Goal: Task Accomplishment & Management: Use online tool/utility

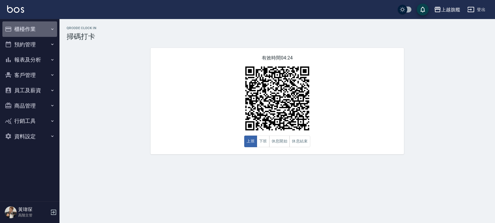
click at [31, 28] on button "櫃檯作業" at bounding box center [29, 28] width 55 height 15
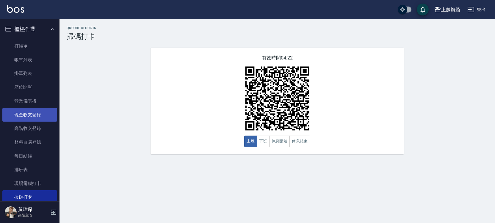
click at [32, 114] on link "現金收支登錄" at bounding box center [29, 115] width 55 height 14
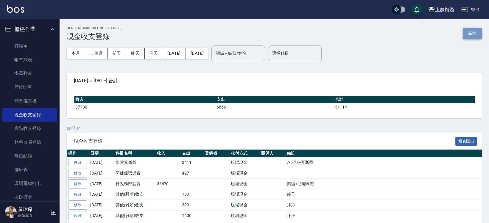
click at [463, 30] on button "新增" at bounding box center [472, 33] width 19 height 11
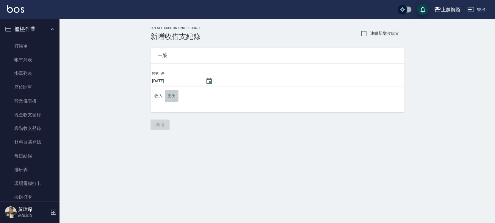
click at [172, 95] on button "支出" at bounding box center [171, 96] width 13 height 12
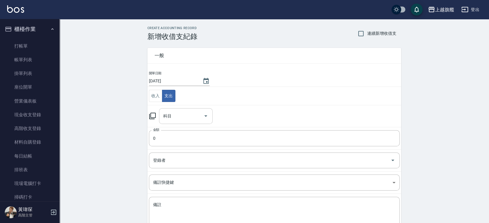
click at [174, 119] on input "科目" at bounding box center [181, 116] width 39 height 10
click at [167, 129] on li "26 其他(雜項)收支" at bounding box center [186, 132] width 54 height 10
type input "26 其他(雜項)收支"
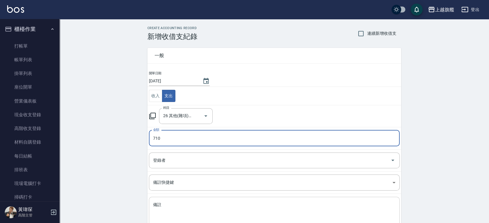
type input "710"
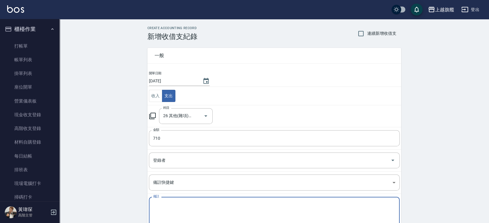
click at [166, 204] on textarea "備註" at bounding box center [274, 212] width 242 height 20
type textarea "m"
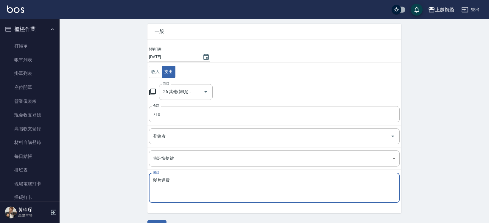
scroll to position [40, 0]
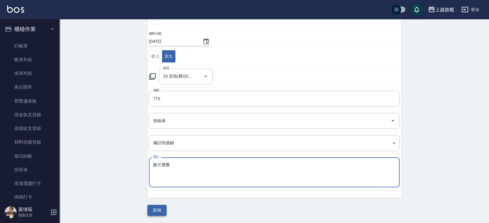
type textarea "髮片運費"
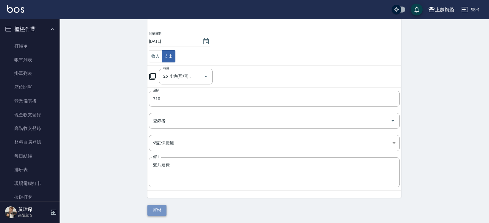
click at [157, 208] on button "新增" at bounding box center [156, 210] width 19 height 11
